Goal: Information Seeking & Learning: Learn about a topic

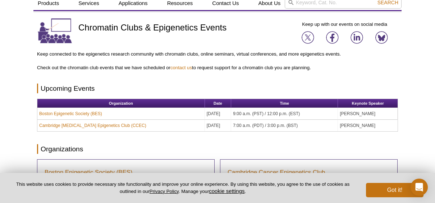
scroll to position [26, 0]
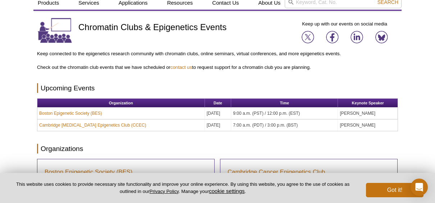
drag, startPoint x: 140, startPoint y: 113, endPoint x: 29, endPoint y: 106, distance: 111.9
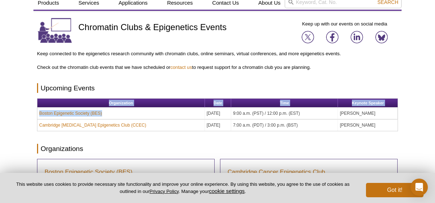
click at [169, 138] on div "Upcoming Events Organization Date Time Keynote Speaker Boston Epigenetic Societ…" at bounding box center [217, 113] width 361 height 61
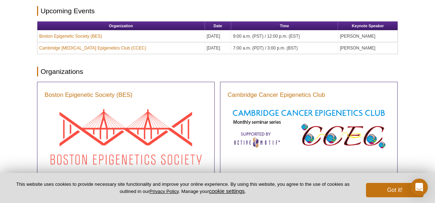
scroll to position [103, 0]
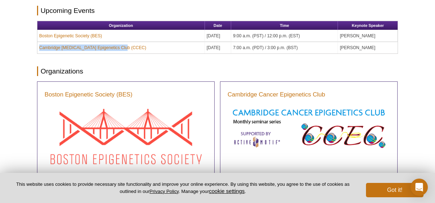
drag, startPoint x: 129, startPoint y: 46, endPoint x: 72, endPoint y: 42, distance: 56.9
click at [72, 42] on td "Cambridge Cancer Epigenetics Club (CCEC)" at bounding box center [120, 47] width 167 height 11
copy link "Cambridge Cancer Epigenetics Club (CCEC)"
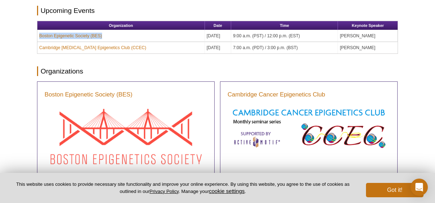
drag, startPoint x: 107, startPoint y: 34, endPoint x: 42, endPoint y: 31, distance: 65.1
click at [42, 31] on td "Boston Epigenetic Society (BES)" at bounding box center [120, 36] width 167 height 12
copy link "Boston Epigenetic Society (BES)"
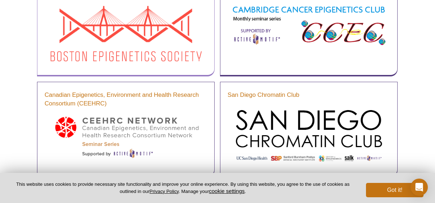
scroll to position [207, 0]
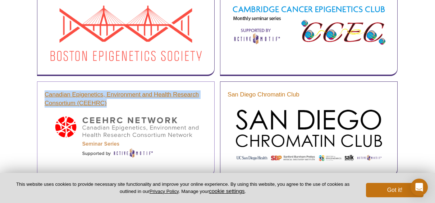
drag, startPoint x: 42, startPoint y: 91, endPoint x: 107, endPoint y: 101, distance: 66.0
click at [107, 101] on div "Canadian Epigenetics, Environment and Health Research Consortium (CEEHRC)" at bounding box center [125, 130] width 177 height 96
copy link "Canadian Epigenetics, Environment and Health Research Consortium (CEEHRC)"
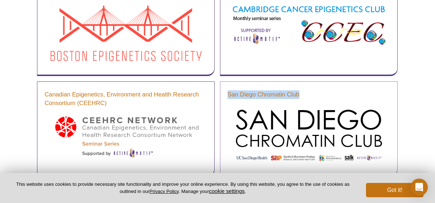
drag, startPoint x: 306, startPoint y: 93, endPoint x: 226, endPoint y: 93, distance: 79.8
click at [226, 93] on div "San Diego Chromatin Club" at bounding box center [308, 130] width 177 height 96
copy link "San Diego Chromatin Club"
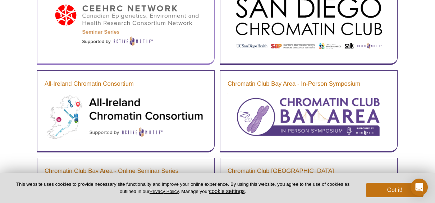
scroll to position [325, 0]
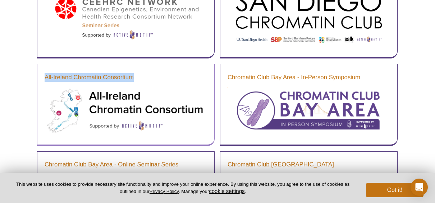
drag, startPoint x: 137, startPoint y: 74, endPoint x: 38, endPoint y: 78, distance: 98.9
click at [38, 78] on div "All-Ireland Chromatin Consortium" at bounding box center [125, 105] width 177 height 82
copy link "All-Ireland Chromatin Consortium"
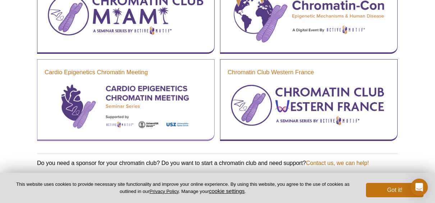
scroll to position [770, 0]
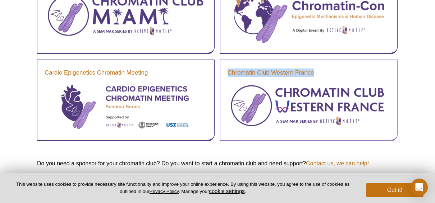
drag, startPoint x: 225, startPoint y: 73, endPoint x: 323, endPoint y: 72, distance: 98.4
click at [323, 72] on div "Chromatin Club Western France" at bounding box center [308, 101] width 177 height 82
copy link "Chromatin Club Western France"
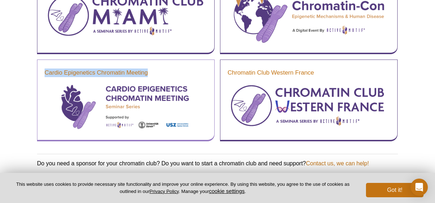
drag, startPoint x: 157, startPoint y: 74, endPoint x: 43, endPoint y: 74, distance: 114.2
click at [43, 74] on div "Cardio Epigenetics Chromatin Meeting" at bounding box center [125, 101] width 177 height 82
copy link "Cardio Epigenetics Chromatin Meeting"
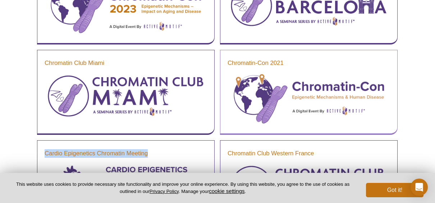
scroll to position [689, 0]
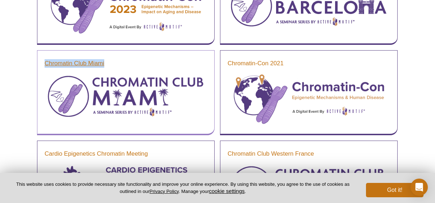
drag, startPoint x: 115, startPoint y: 64, endPoint x: 46, endPoint y: 63, distance: 68.6
click at [46, 63] on h3 "Chromatin Club Miami" at bounding box center [126, 63] width 162 height 9
copy link "Chromatin Club Miami"
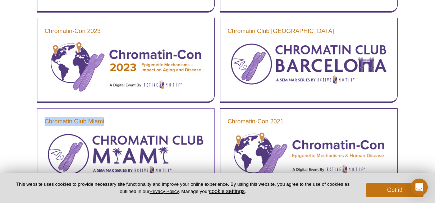
scroll to position [628, 0]
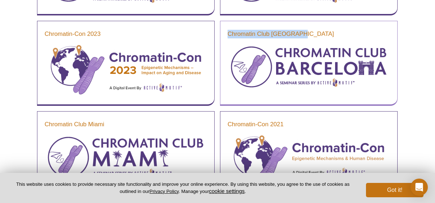
drag, startPoint x: 318, startPoint y: 33, endPoint x: 226, endPoint y: 31, distance: 91.6
click at [226, 31] on div "Chromatin Club [GEOGRAPHIC_DATA]" at bounding box center [308, 63] width 177 height 85
copy link "Chromatin Club [GEOGRAPHIC_DATA]"
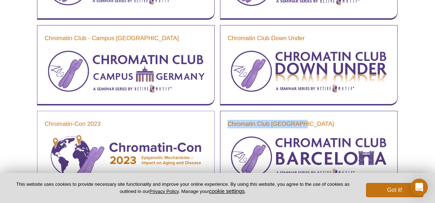
scroll to position [537, 0]
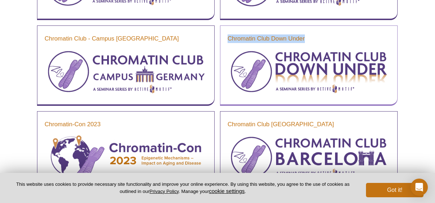
drag, startPoint x: 314, startPoint y: 37, endPoint x: 231, endPoint y: 33, distance: 83.4
click at [231, 33] on div "Chromatin Club Down Under" at bounding box center [308, 66] width 177 height 80
copy link "Chromatin Club Down Under"
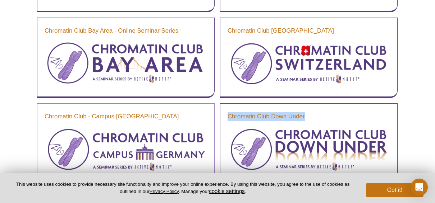
scroll to position [459, 0]
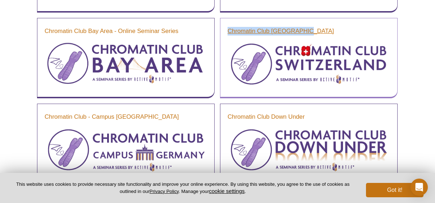
drag, startPoint x: 318, startPoint y: 31, endPoint x: 229, endPoint y: 30, distance: 88.7
click at [229, 30] on h3 "Chromatin Club [GEOGRAPHIC_DATA]" at bounding box center [308, 31] width 162 height 9
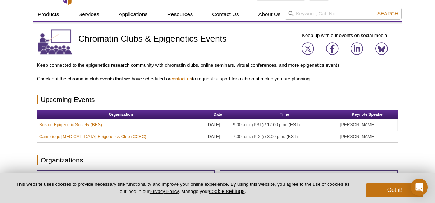
scroll to position [14, 0]
